Goal: Transaction & Acquisition: Obtain resource

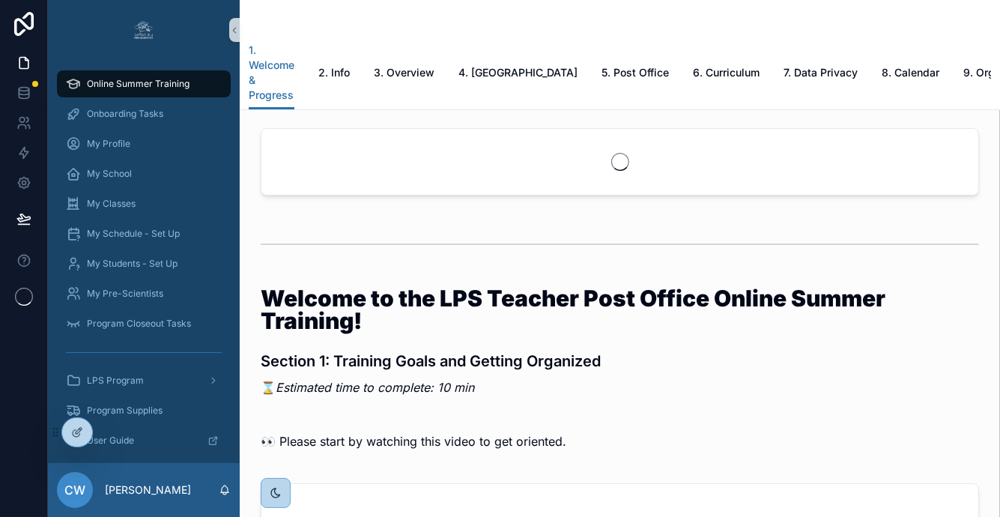
click at [0, 0] on div at bounding box center [0, 0] width 0 height 0
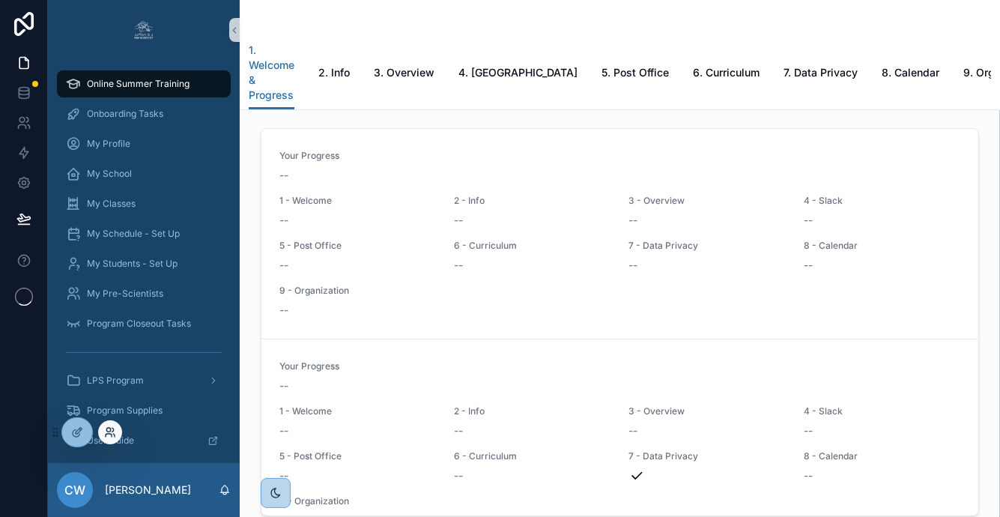
click at [109, 434] on icon at bounding box center [109, 435] width 6 height 3
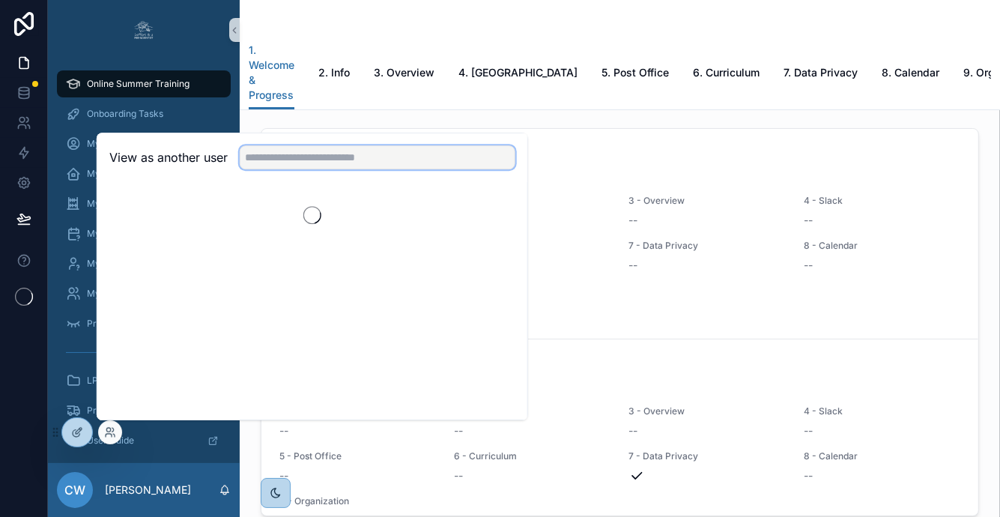
click at [312, 159] on input "text" at bounding box center [378, 157] width 276 height 24
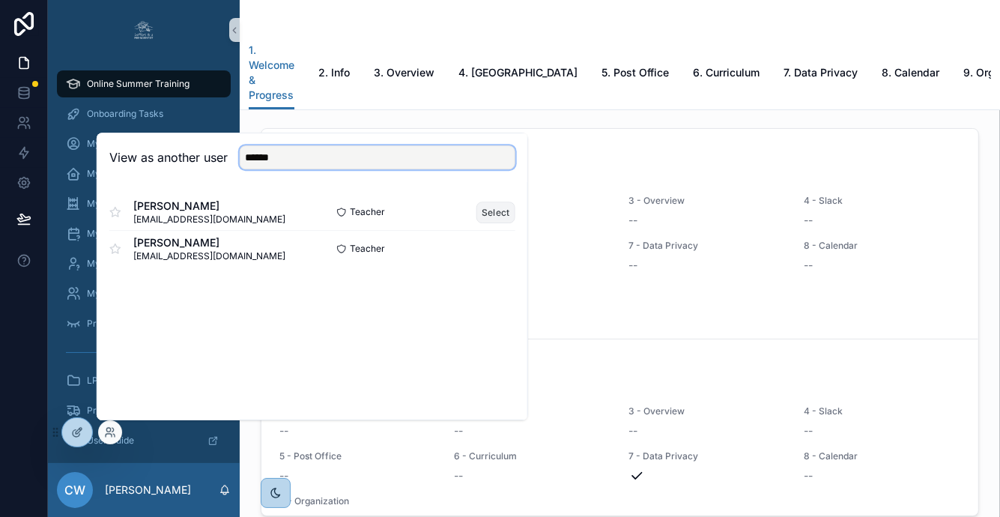
type input "******"
click at [488, 214] on button "Select" at bounding box center [496, 213] width 39 height 22
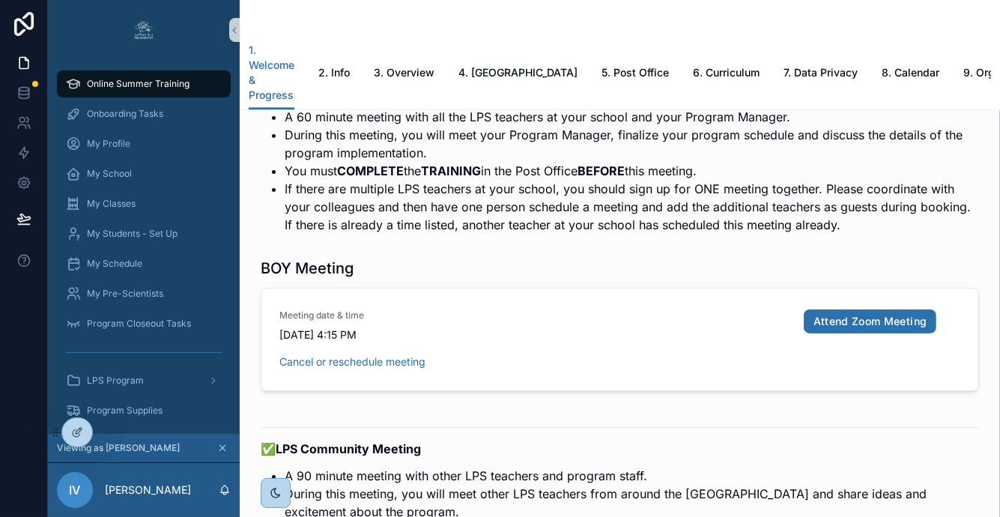
scroll to position [2899, 0]
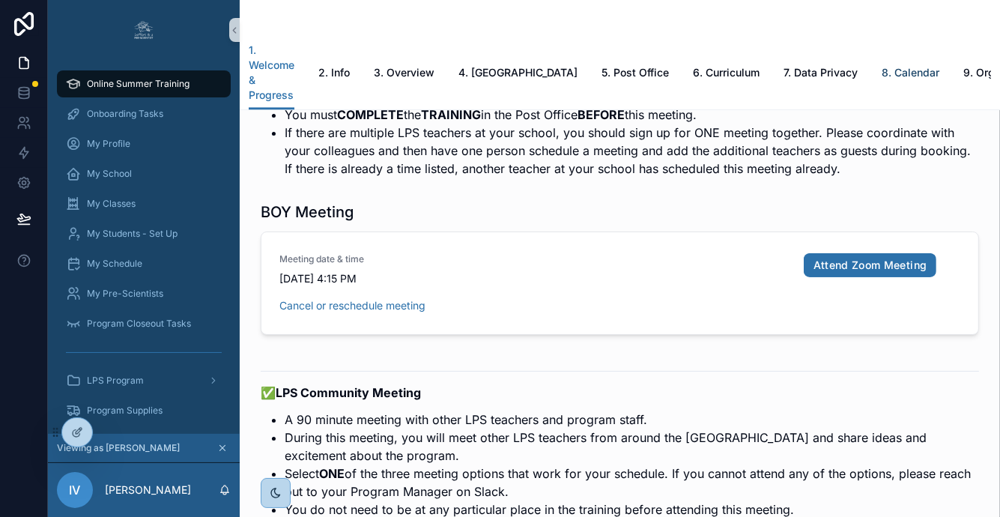
click at [882, 65] on span "8. Calendar" at bounding box center [911, 72] width 58 height 15
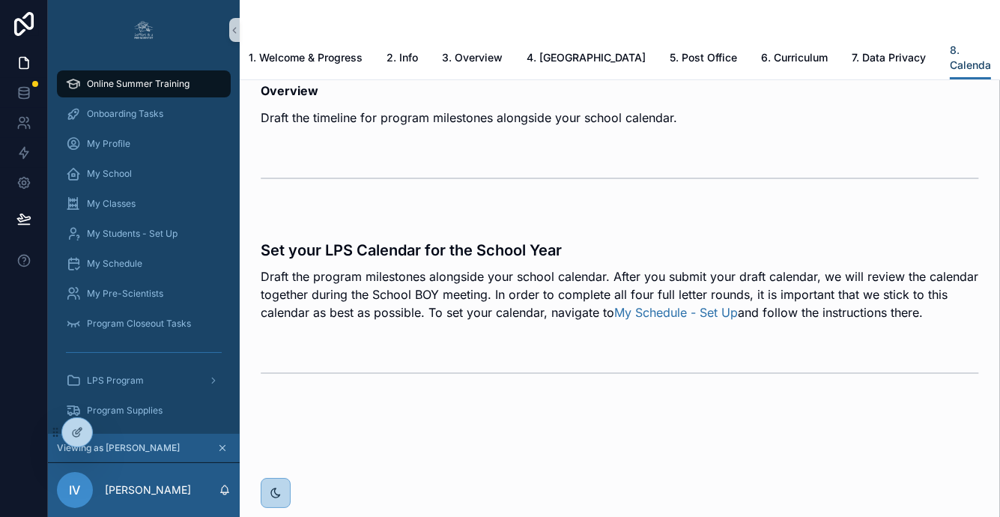
scroll to position [72, 0]
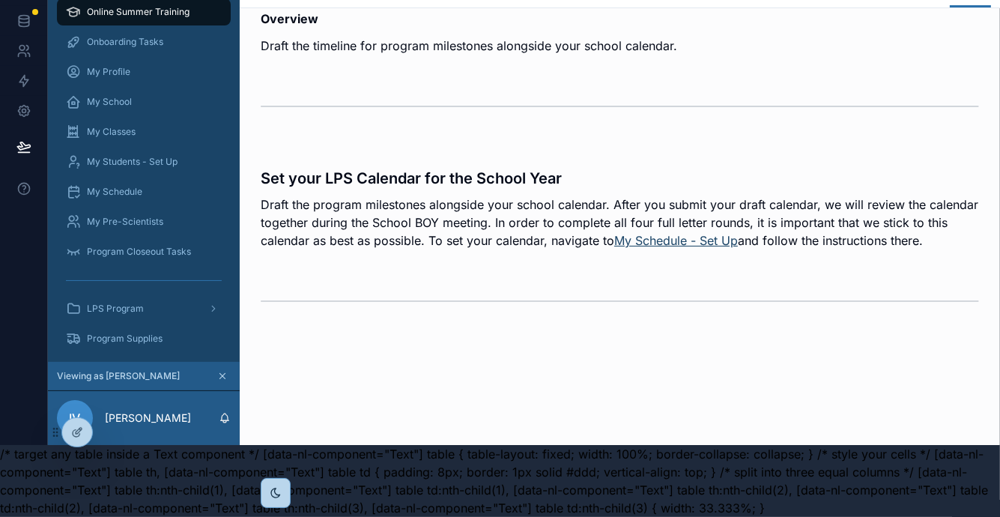
click at [695, 240] on link "My Schedule - Set Up" at bounding box center [676, 240] width 124 height 15
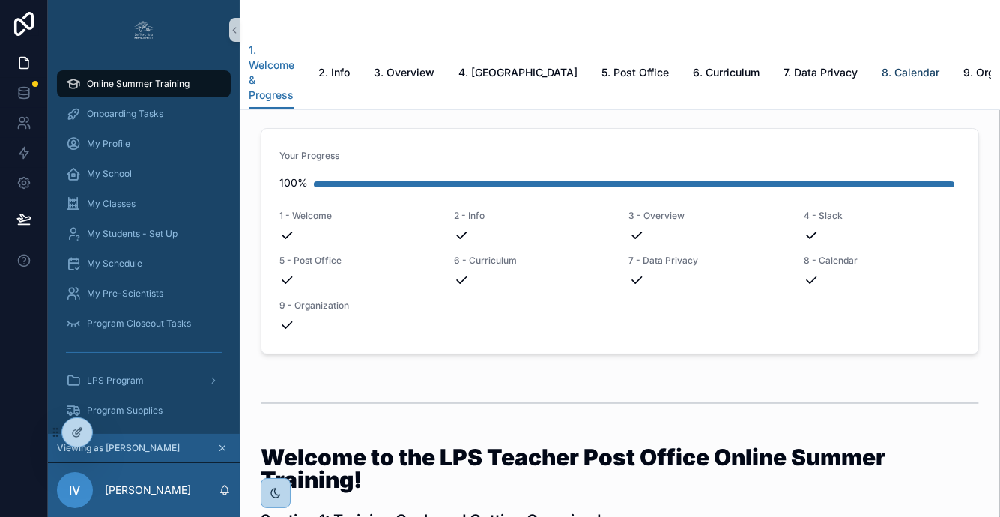
click at [882, 65] on span "8. Calendar" at bounding box center [911, 72] width 58 height 15
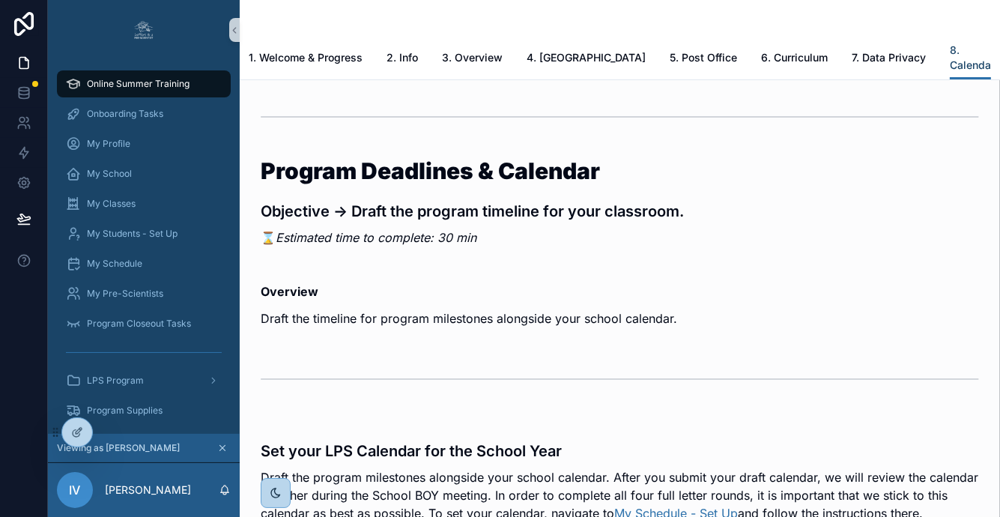
scroll to position [201, 0]
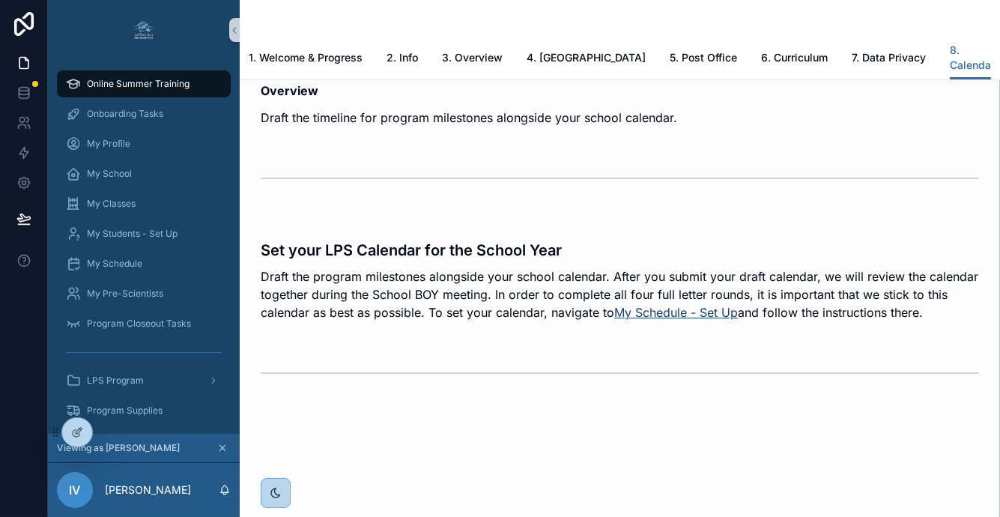
click at [702, 309] on link "My Schedule - Set Up" at bounding box center [676, 312] width 124 height 15
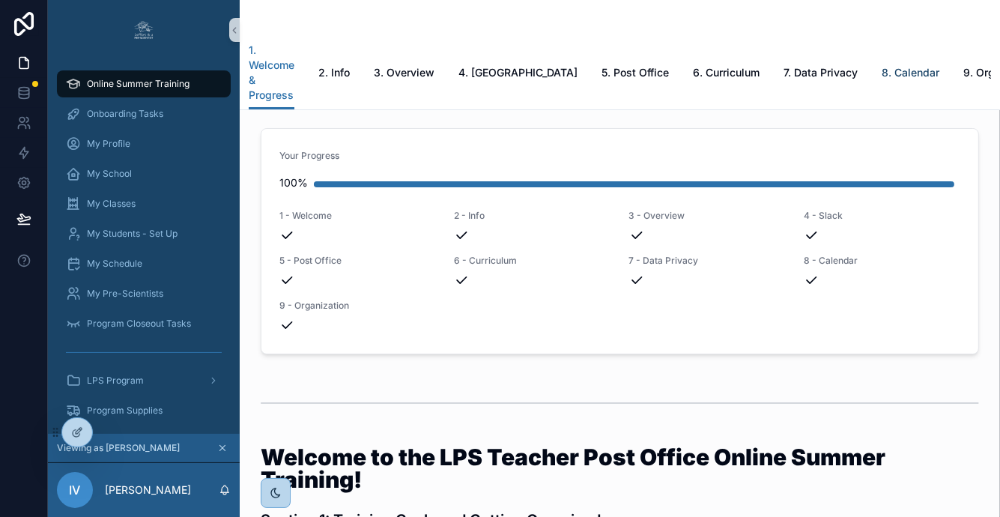
click at [882, 66] on link "8. Calendar" at bounding box center [911, 74] width 58 height 30
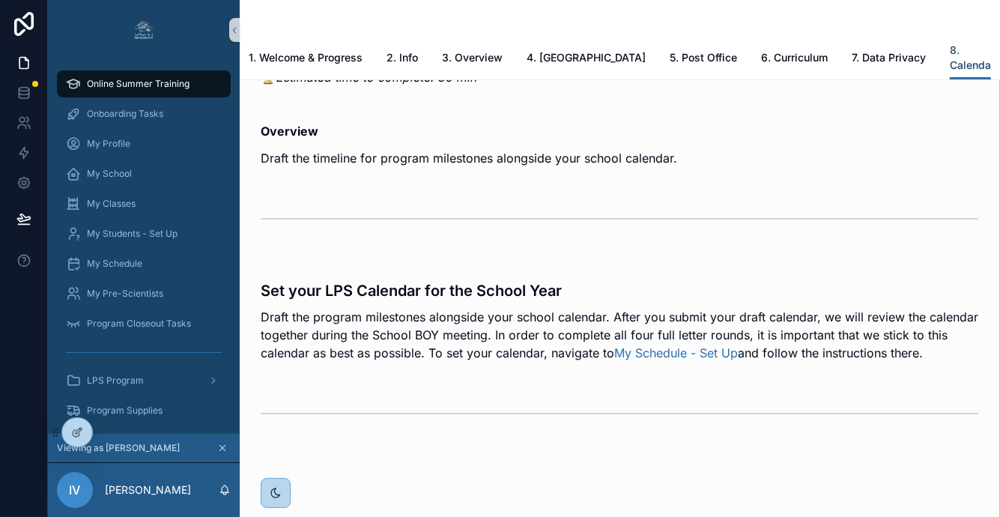
scroll to position [201, 0]
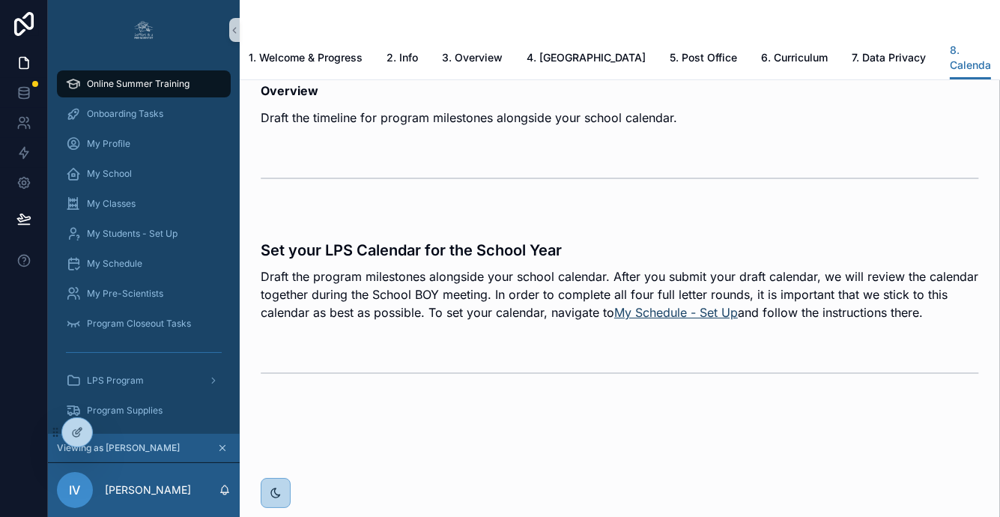
click at [642, 306] on link "My Schedule - Set Up" at bounding box center [676, 312] width 124 height 15
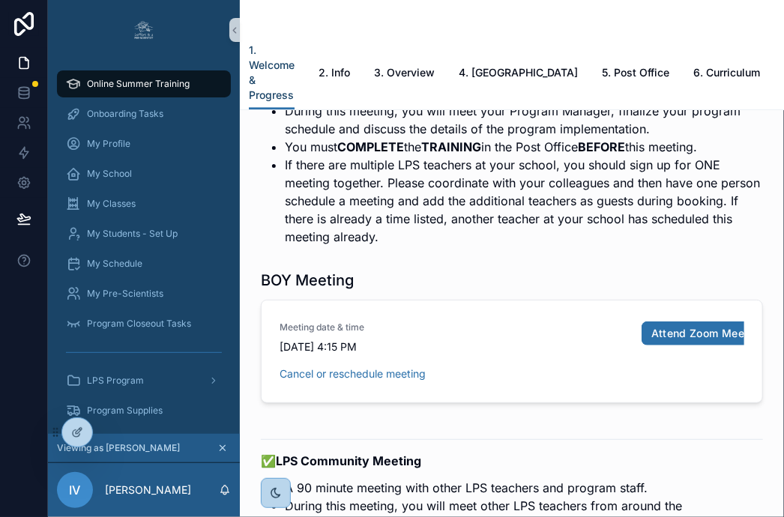
scroll to position [3424, 0]
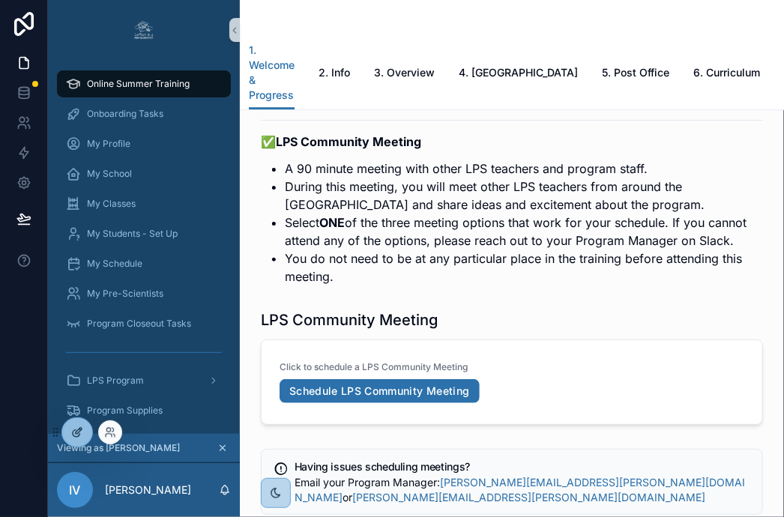
click at [79, 426] on div at bounding box center [77, 432] width 30 height 28
click at [82, 426] on icon at bounding box center [77, 432] width 12 height 12
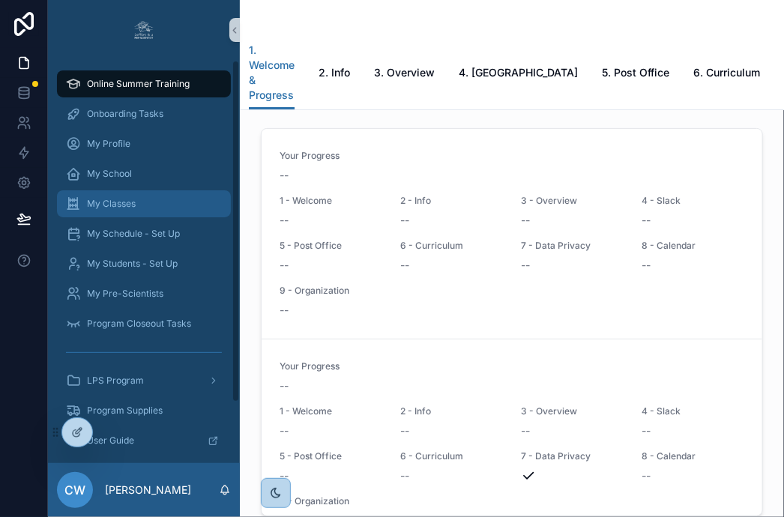
click at [156, 200] on div "My Classes" at bounding box center [144, 204] width 156 height 24
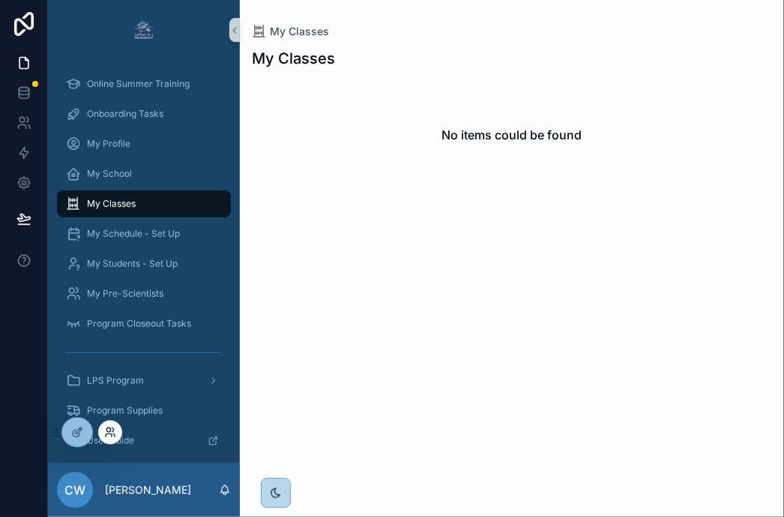
click at [114, 430] on icon at bounding box center [112, 430] width 1 height 4
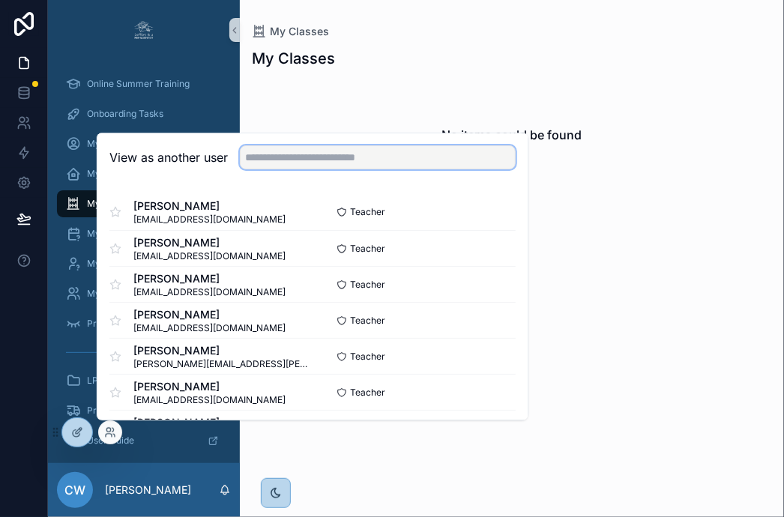
click at [285, 166] on input "text" at bounding box center [378, 157] width 276 height 24
click at [483, 213] on button "Select" at bounding box center [496, 213] width 39 height 22
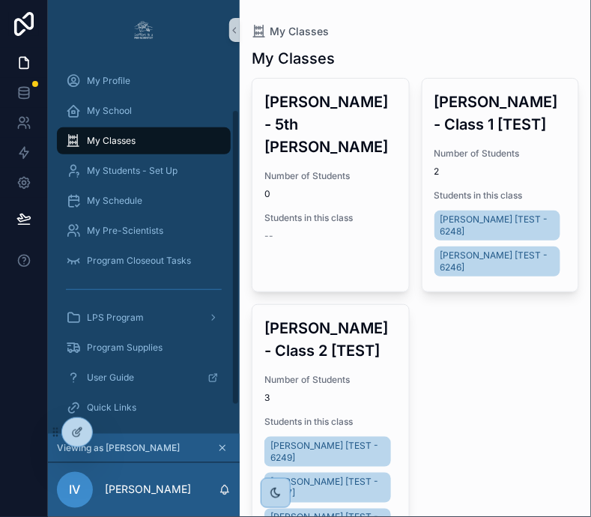
scroll to position [65, 0]
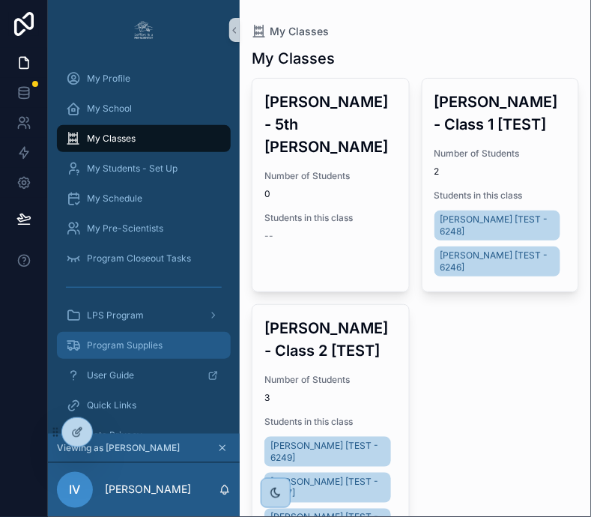
click at [169, 339] on div "Program Supplies" at bounding box center [144, 345] width 156 height 24
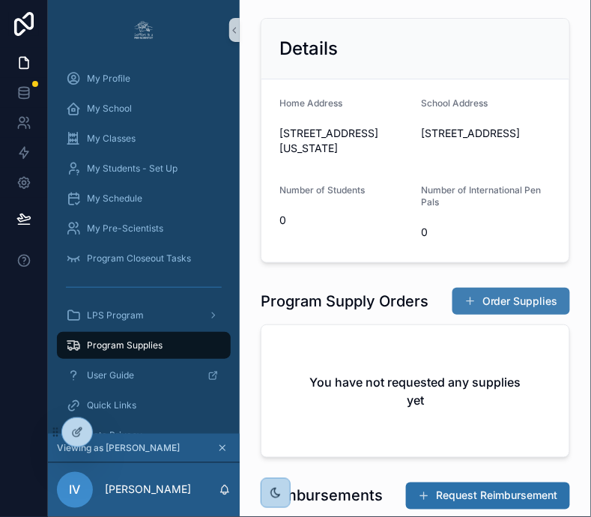
click at [515, 315] on button "Order Supplies" at bounding box center [512, 301] width 118 height 27
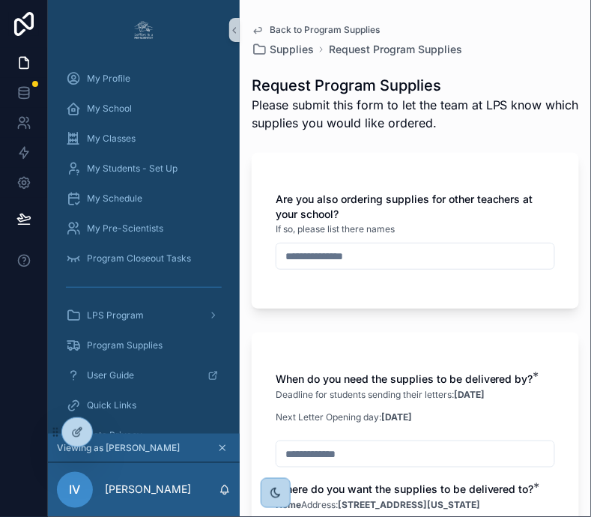
click at [437, 253] on input "scrollable content" at bounding box center [415, 256] width 278 height 21
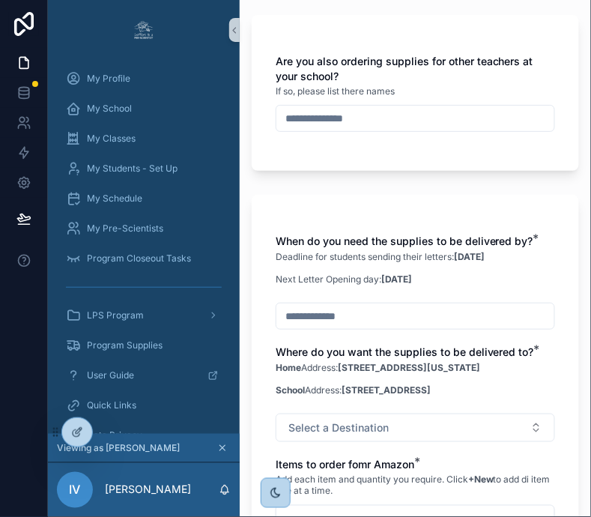
scroll to position [140, 0]
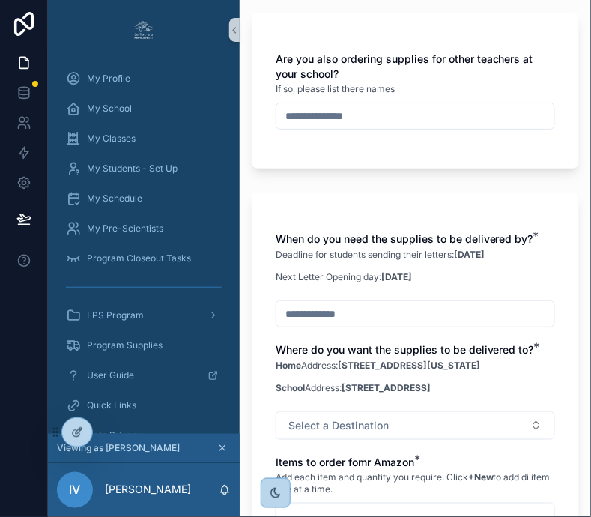
click at [438, 317] on input "scrollable content" at bounding box center [415, 313] width 278 height 21
